Goal: Transaction & Acquisition: Obtain resource

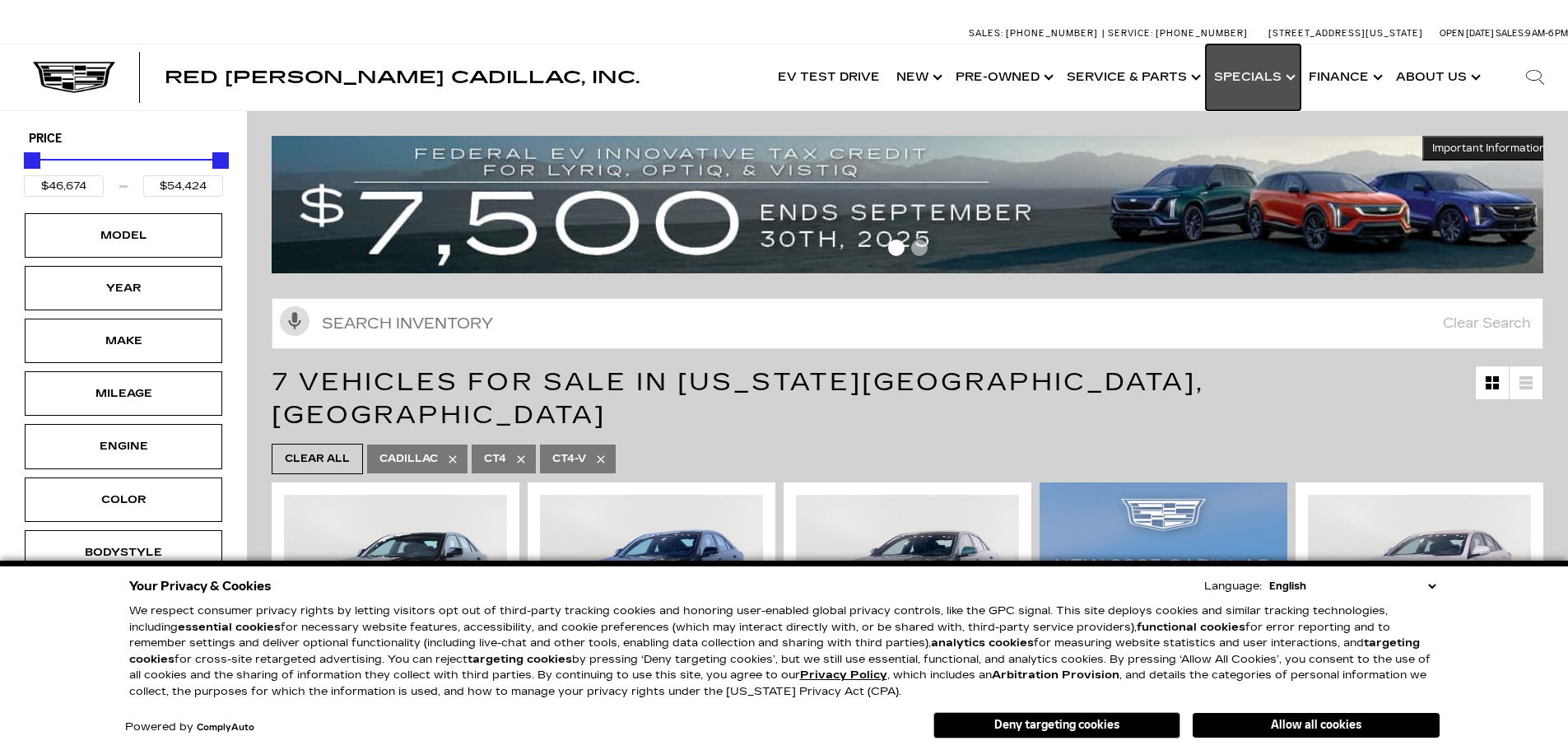
click at [1261, 72] on link "Show Specials" at bounding box center [1253, 77] width 95 height 66
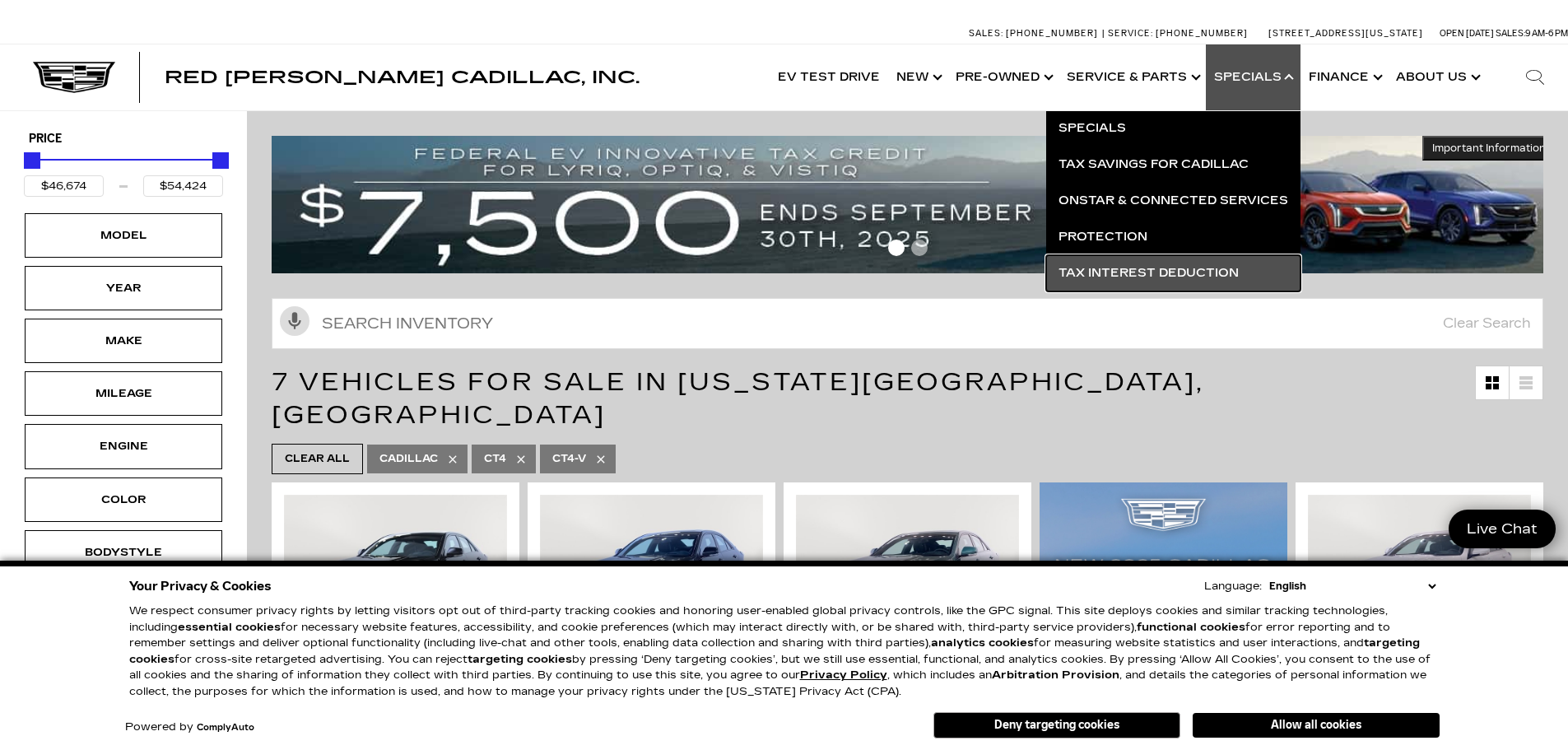
click at [1179, 275] on link "Tax Interest Deduction" at bounding box center [1174, 274] width 255 height 37
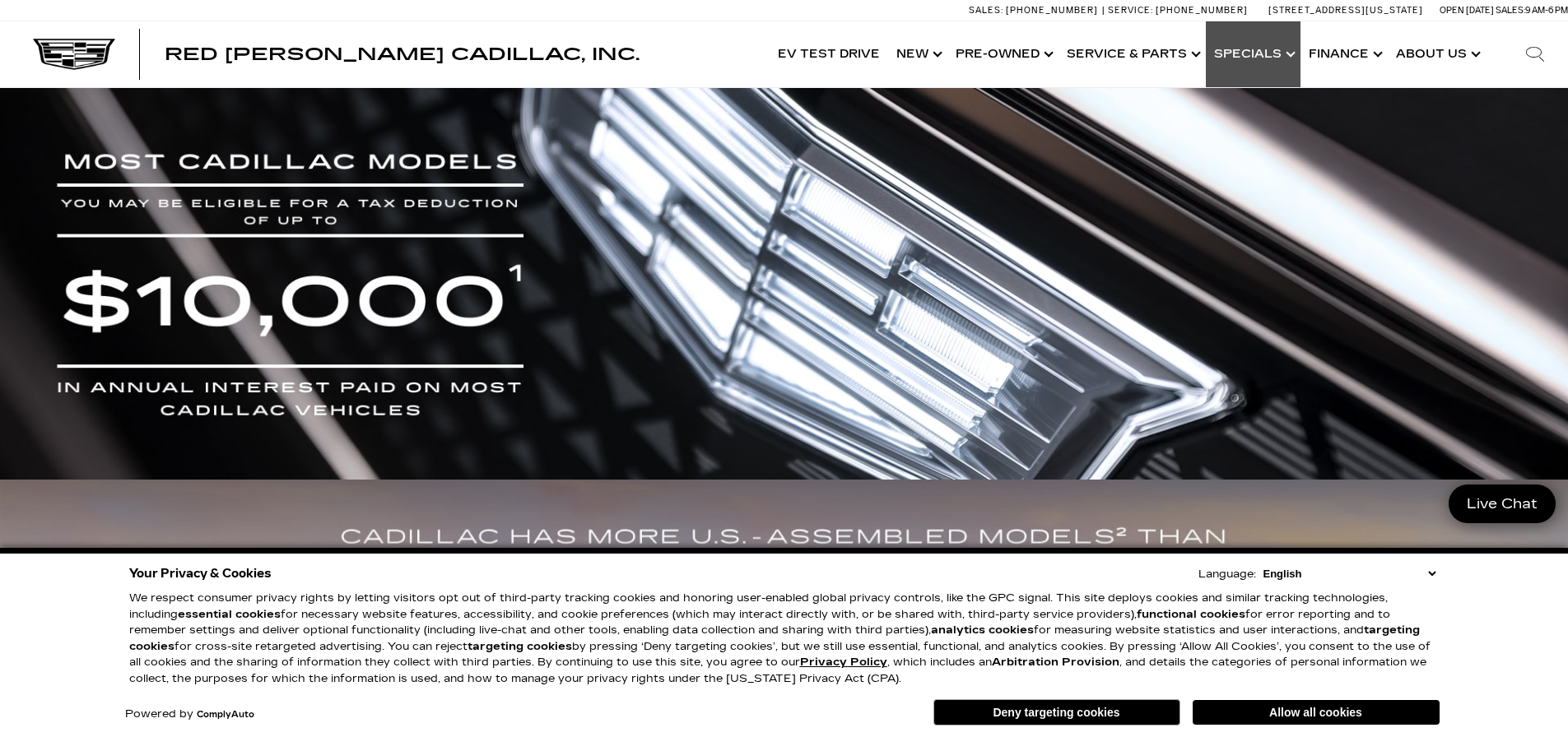
click at [1242, 47] on link "Show Specials" at bounding box center [1253, 54] width 95 height 66
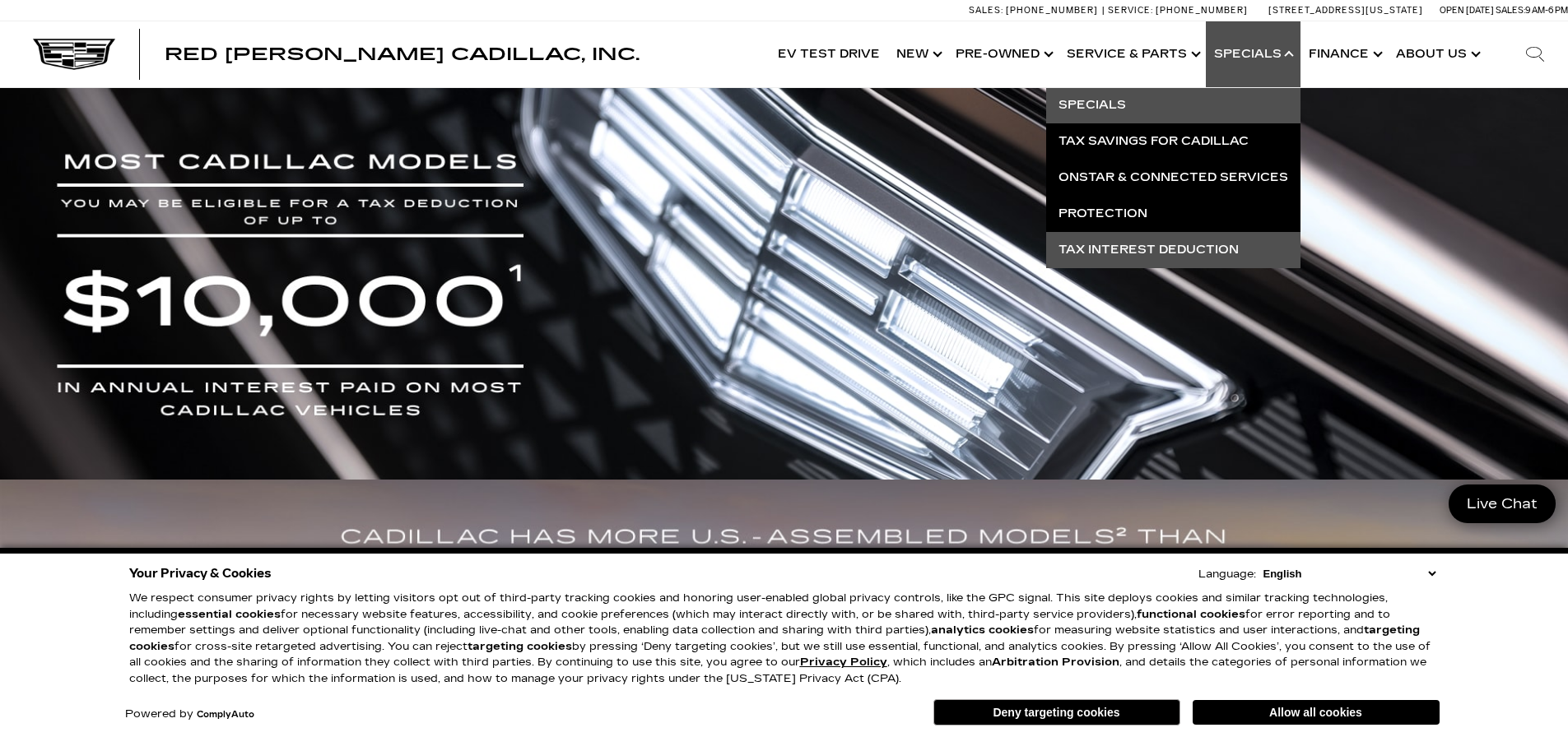
click at [1126, 101] on link "Specials" at bounding box center [1174, 106] width 255 height 37
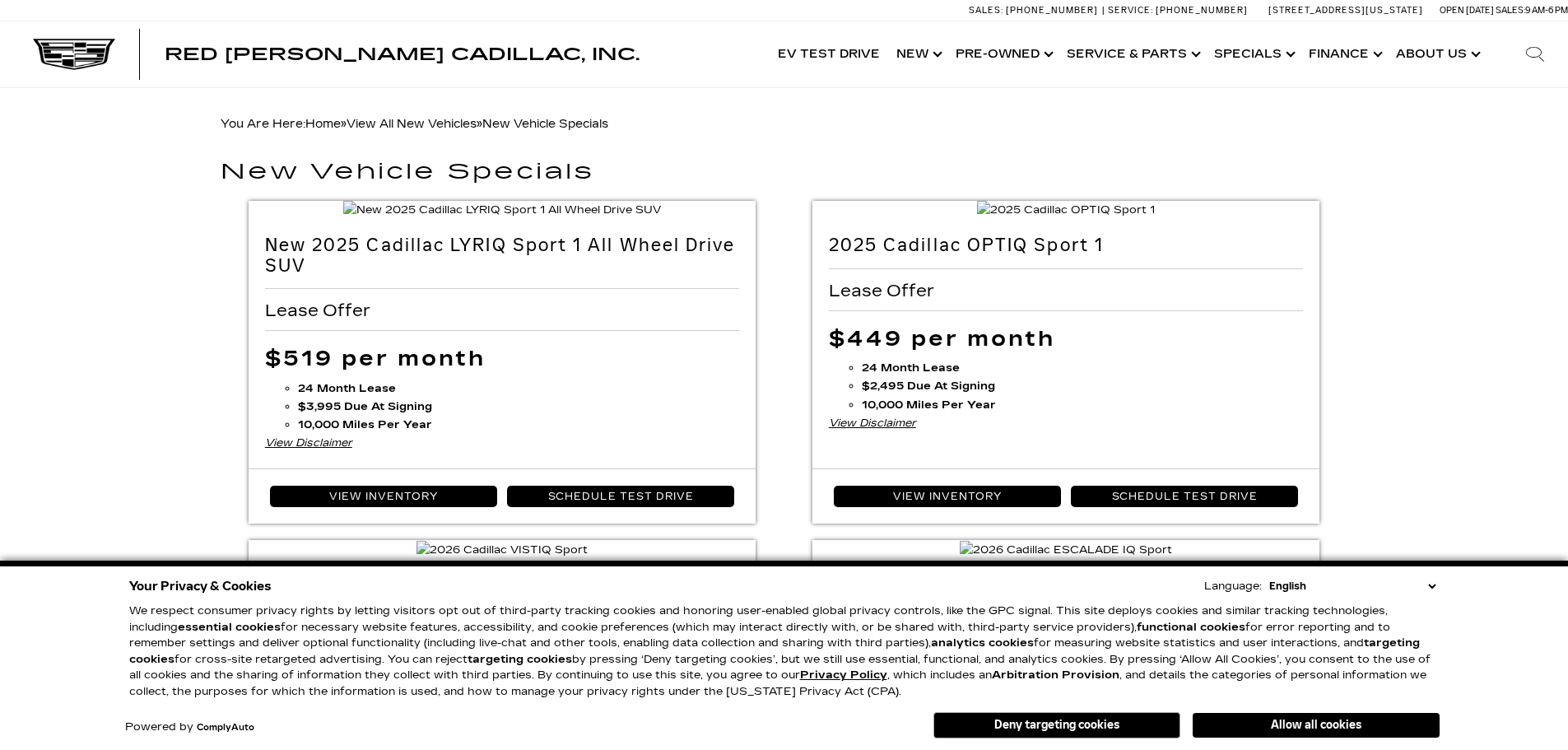
click at [1432, 586] on select "English Spanish / Español English / United Kingdom Korean / 한국어 Vietnamese / Ti…" at bounding box center [1352, 586] width 175 height 17
click at [1109, 725] on button "Deny targeting cookies" at bounding box center [1057, 726] width 247 height 27
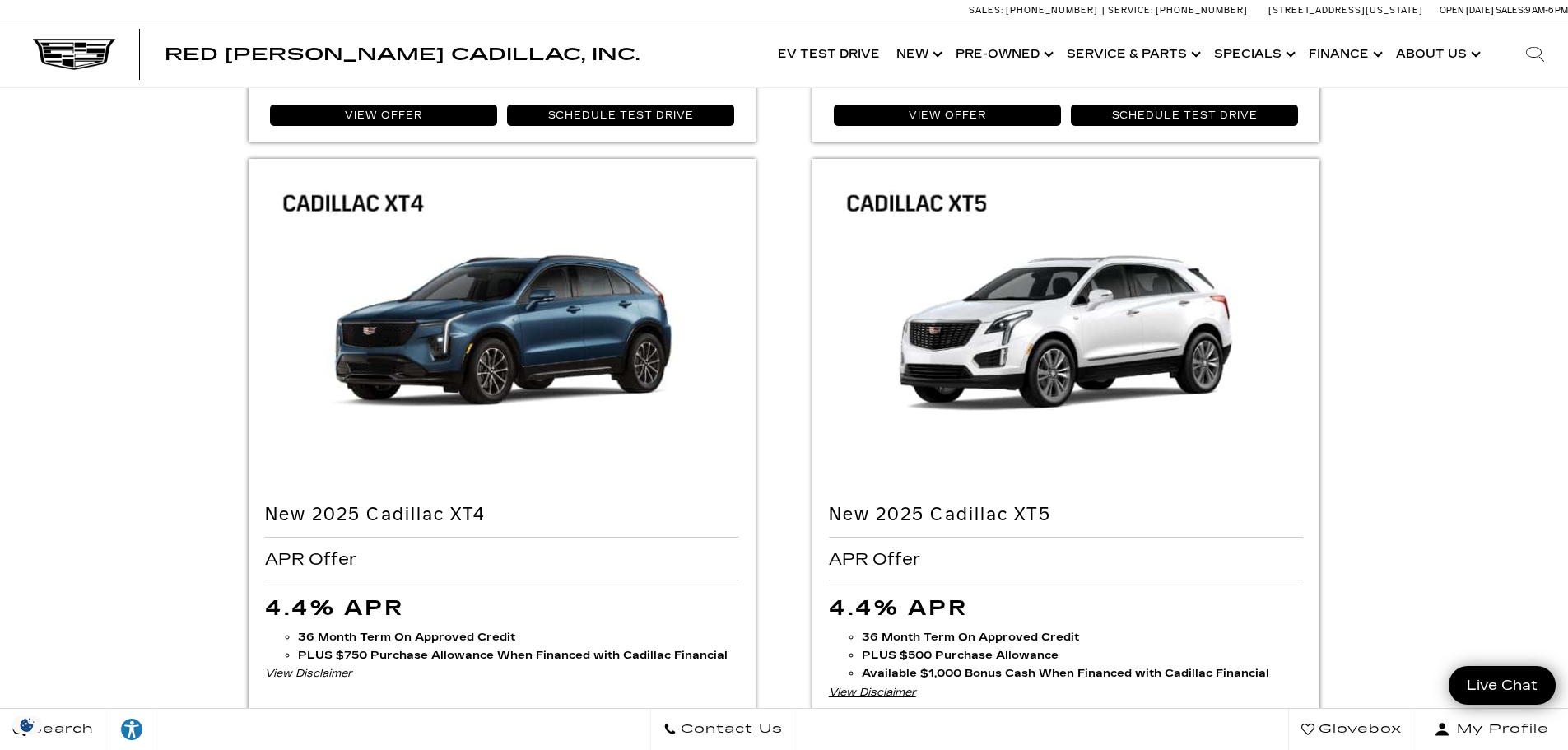
scroll to position [2635, 0]
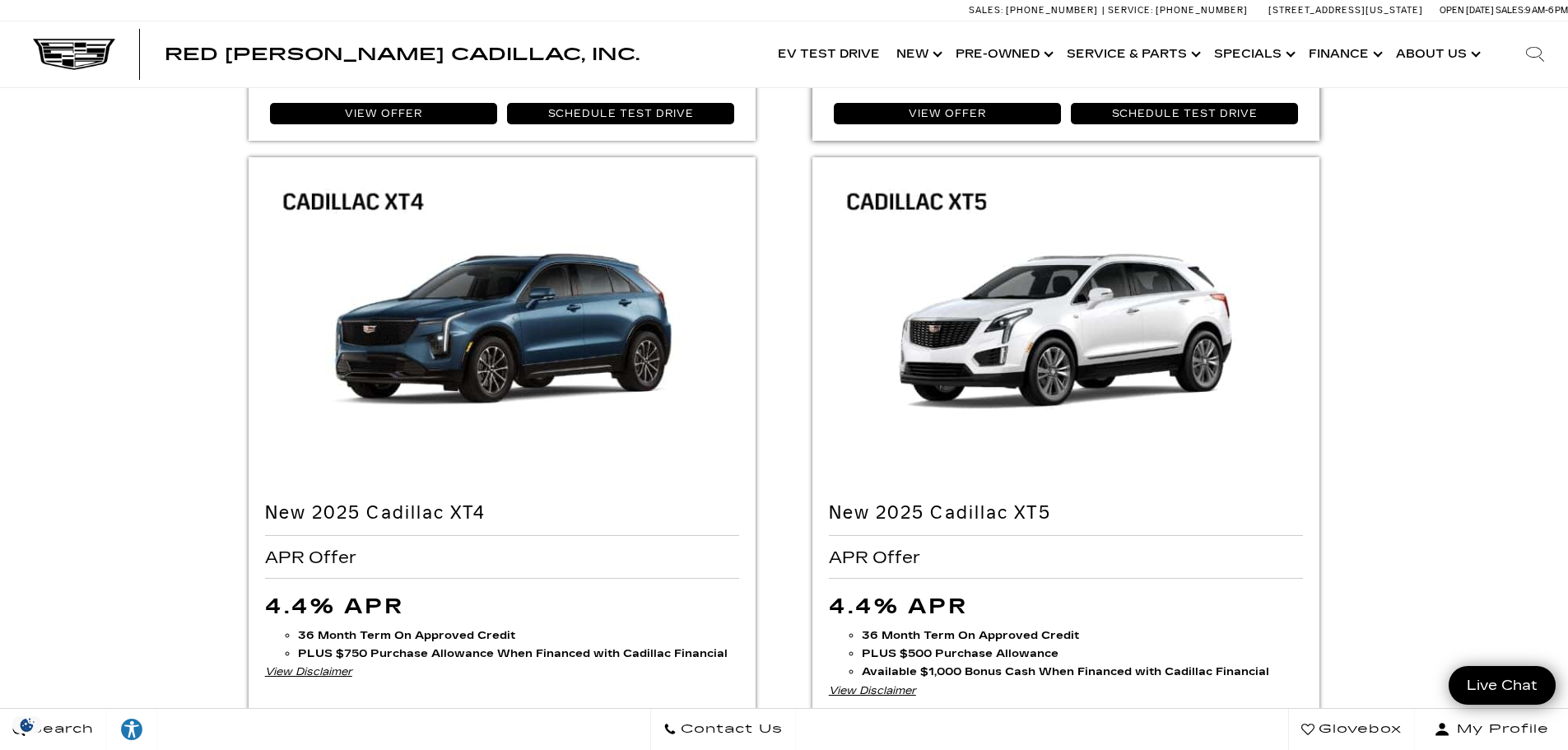
drag, startPoint x: 941, startPoint y: 261, endPoint x: 1312, endPoint y: 271, distance: 371.1
